Goal: Information Seeking & Learning: Learn about a topic

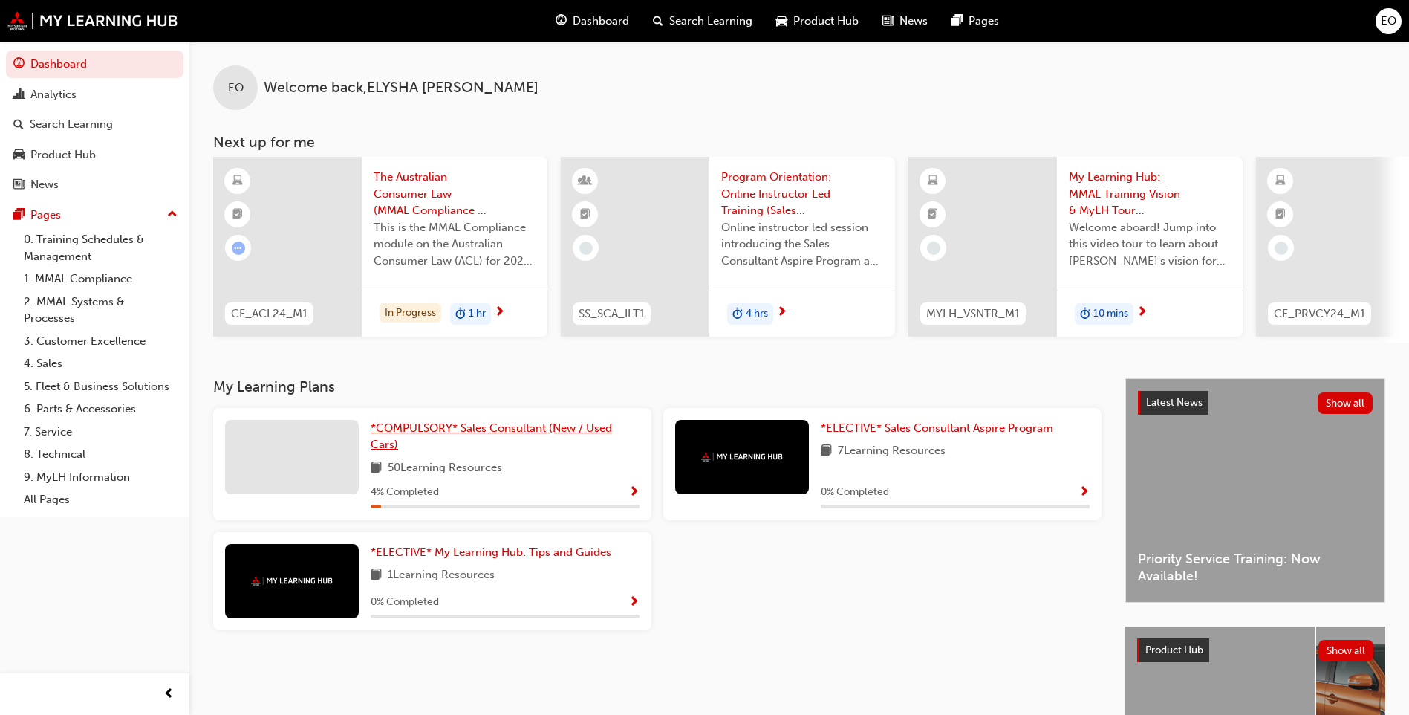
click at [507, 434] on span "*COMPULSORY* Sales Consultant (New / Used Cars)" at bounding box center [491, 436] width 241 height 30
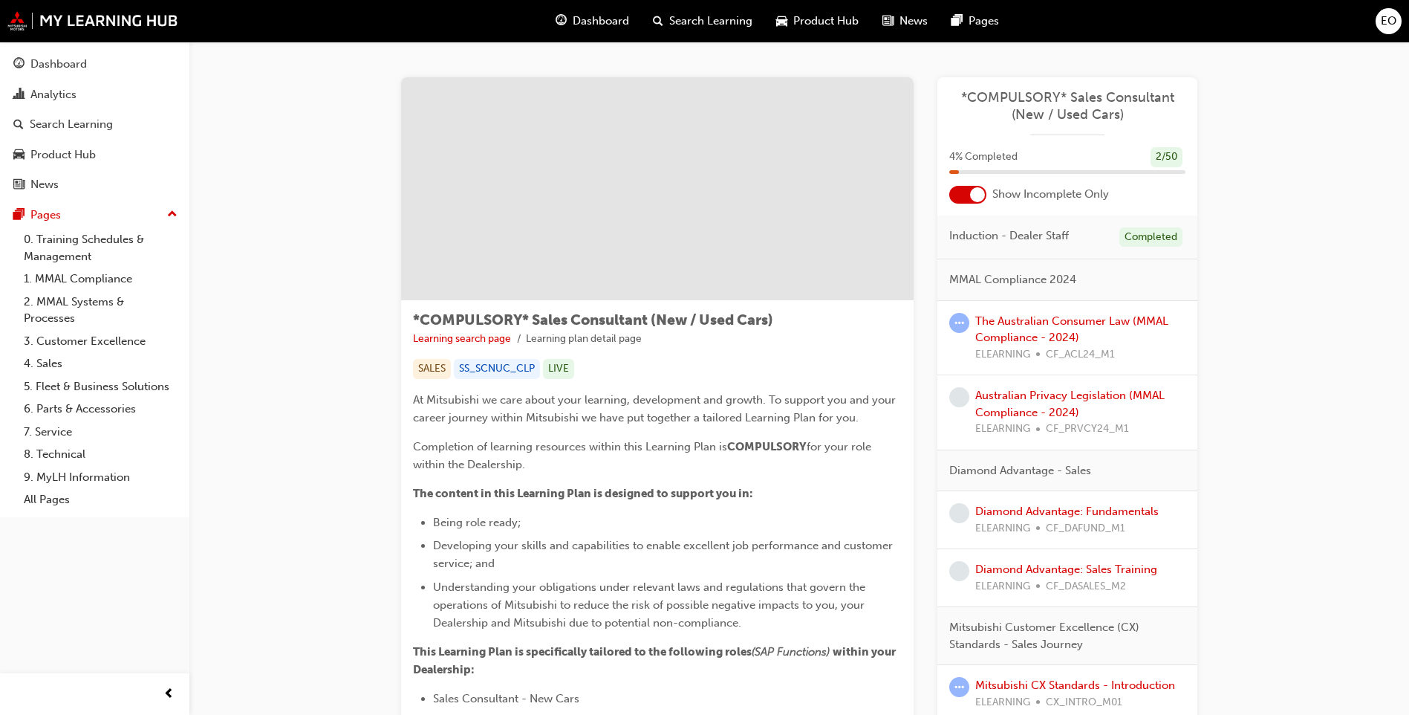
click at [983, 192] on div at bounding box center [977, 194] width 15 height 15
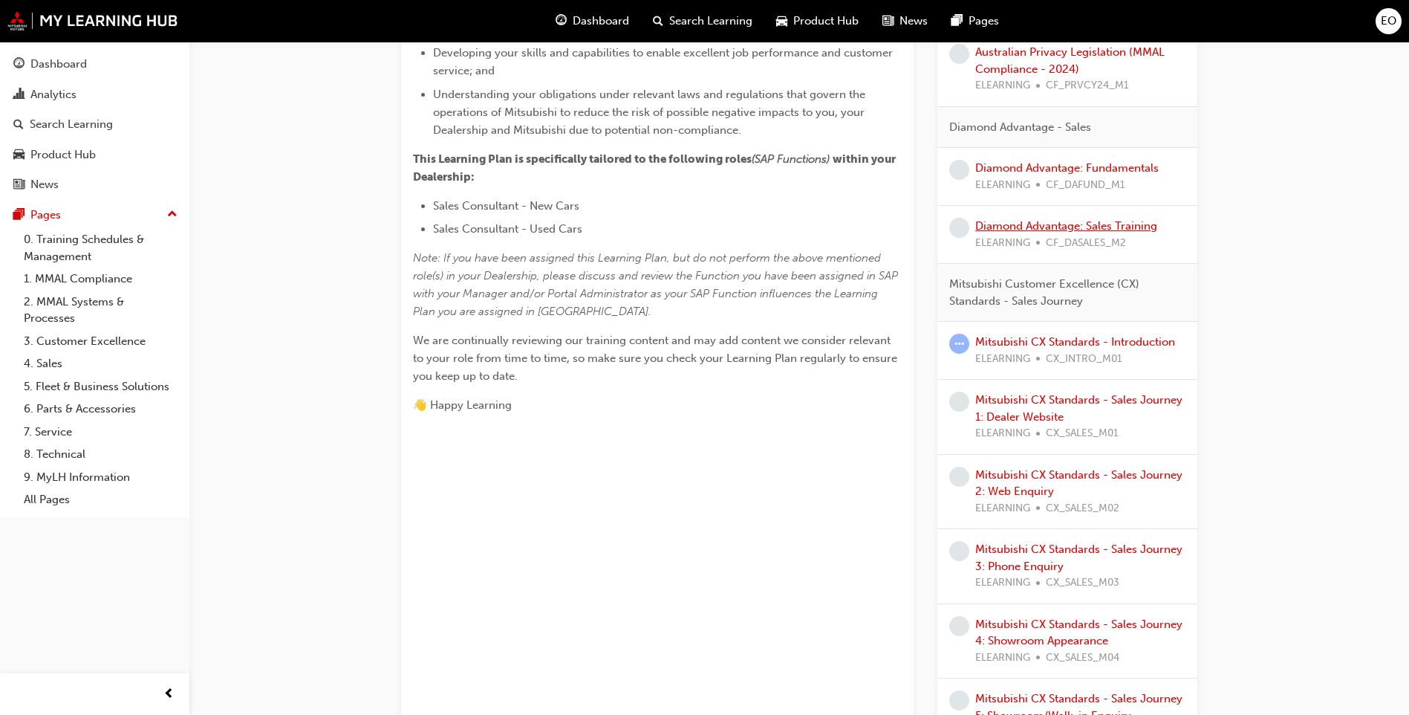
scroll to position [520, 0]
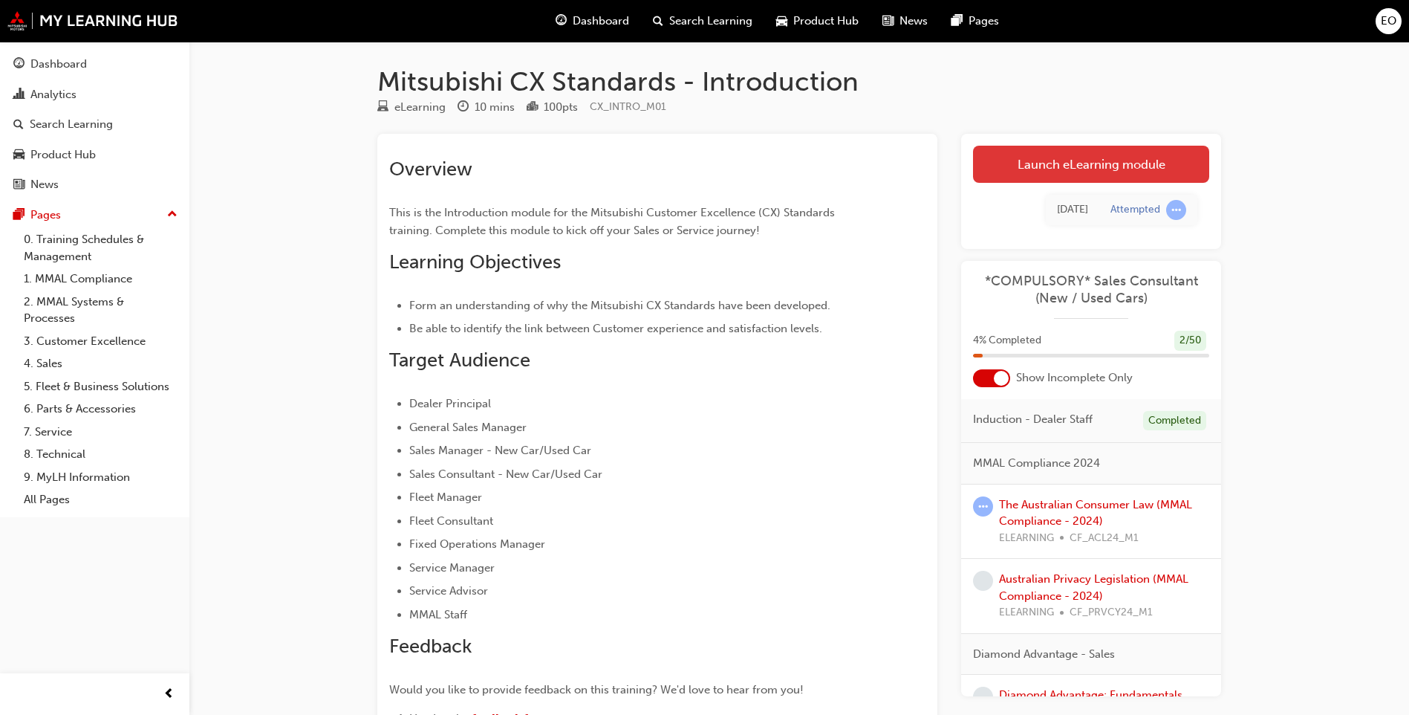
click at [1132, 166] on link "Launch eLearning module" at bounding box center [1091, 164] width 236 height 37
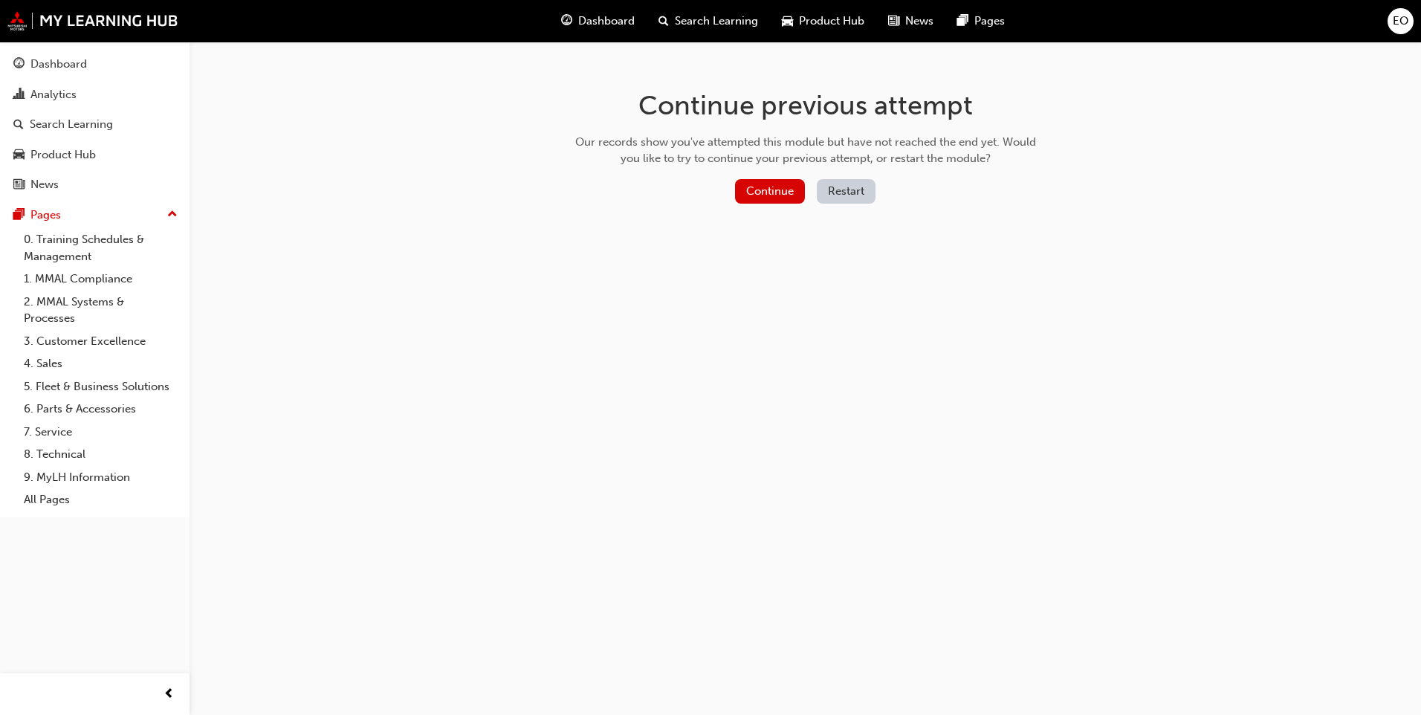
click at [835, 186] on button "Restart" at bounding box center [846, 191] width 59 height 25
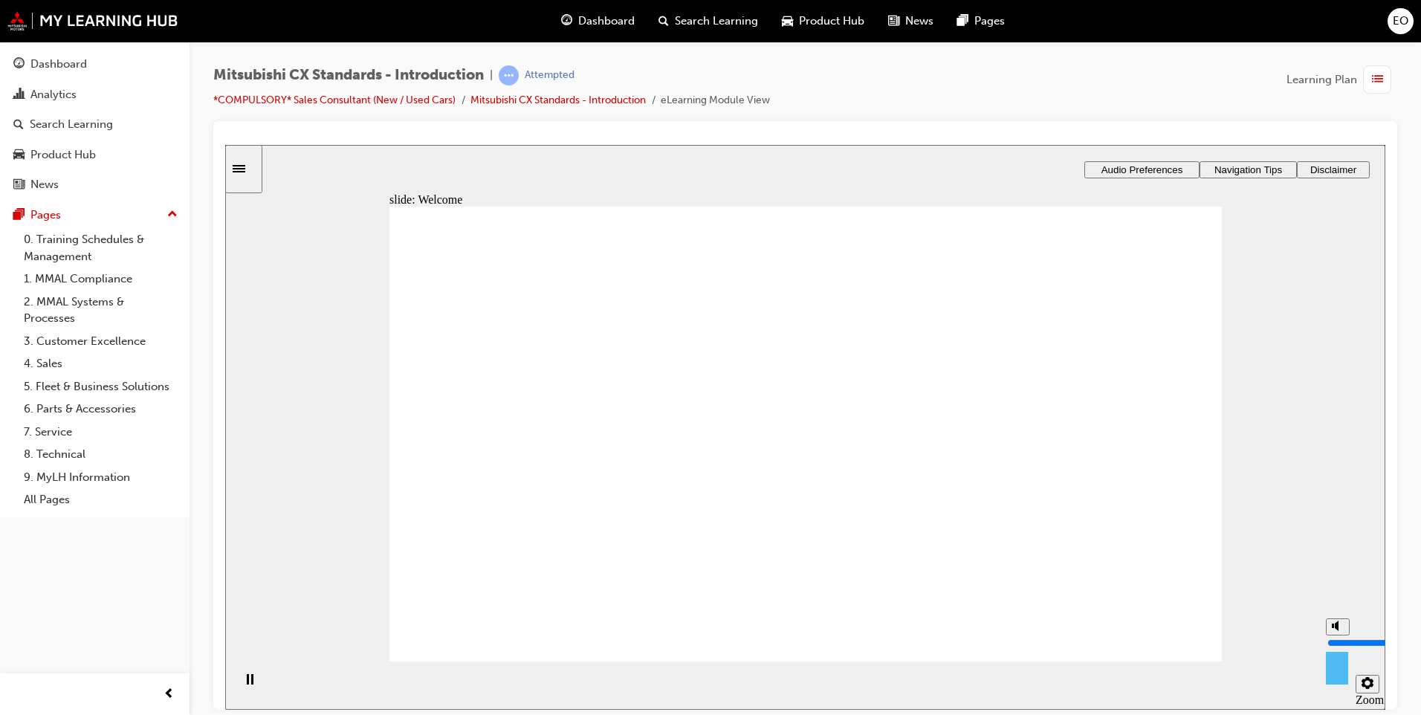
click at [1337, 630] on polygon "volume" at bounding box center [1336, 625] width 4 height 10
type input "8"
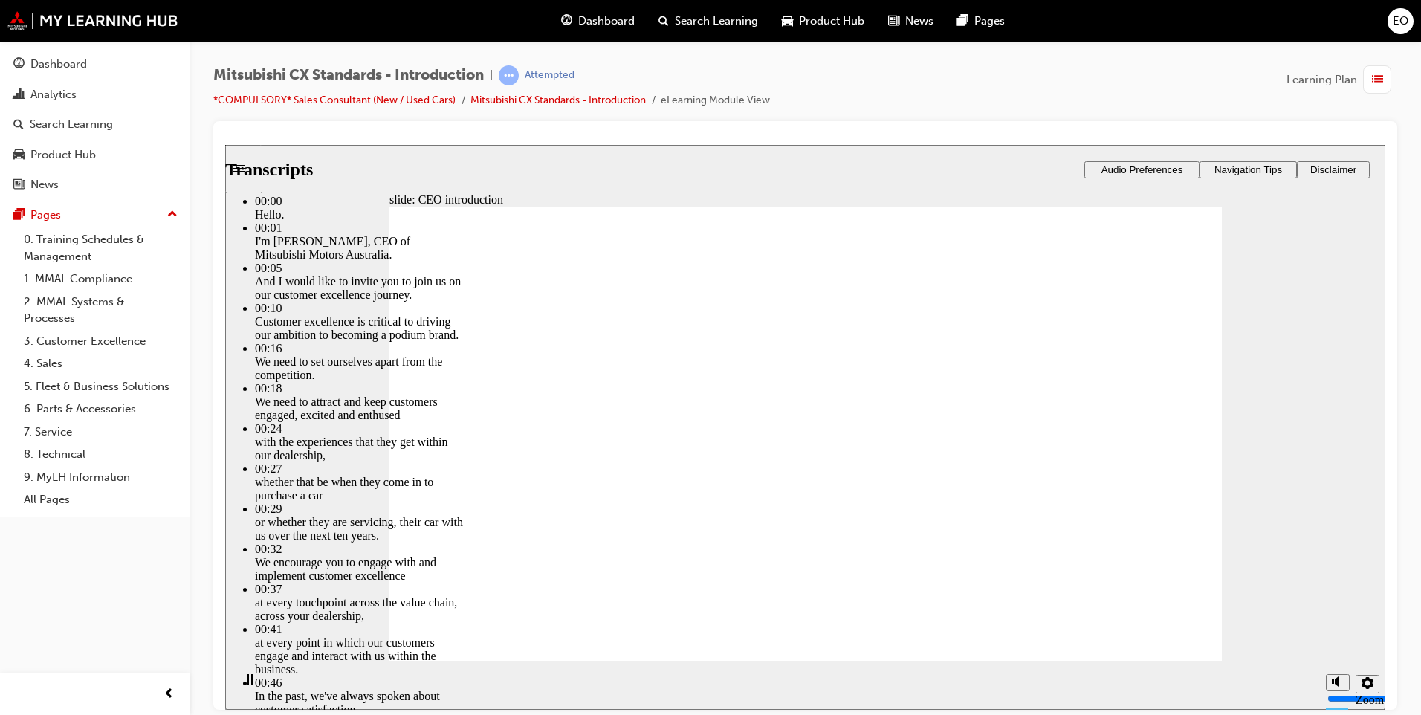
type input "155"
